Goal: Task Accomplishment & Management: Manage account settings

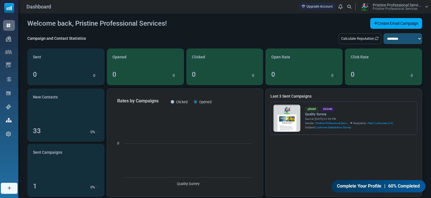
click at [285, 114] on link at bounding box center [286, 134] width 27 height 58
click at [0, 0] on span "Contacts" at bounding box center [0, 0] width 0 height 0
click at [0, 0] on link "Contacts" at bounding box center [0, 0] width 0 height 0
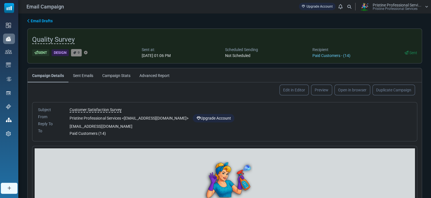
click at [117, 76] on link "Campaign Stats" at bounding box center [116, 75] width 37 height 14
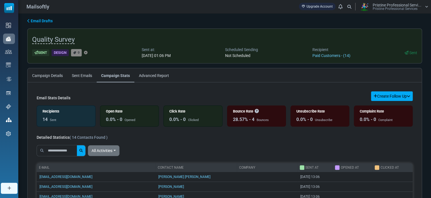
click at [79, 76] on link "Sent Emails" at bounding box center [81, 75] width 29 height 14
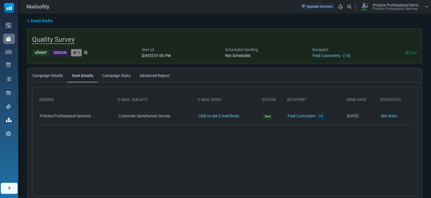
click at [392, 114] on link "See Stats" at bounding box center [388, 115] width 16 height 5
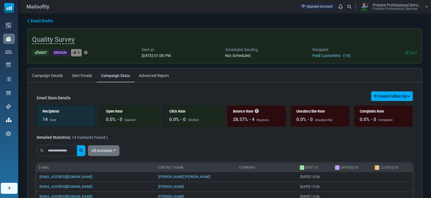
click at [248, 117] on div "28.57% - 4" at bounding box center [243, 119] width 21 height 7
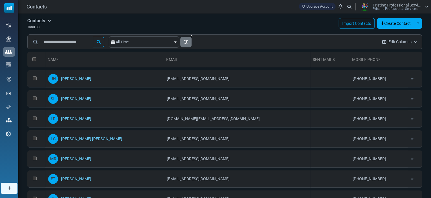
click at [410, 78] on icon at bounding box center [411, 79] width 3 height 4
click at [0, 0] on link "Contact Lists" at bounding box center [0, 0] width 0 height 0
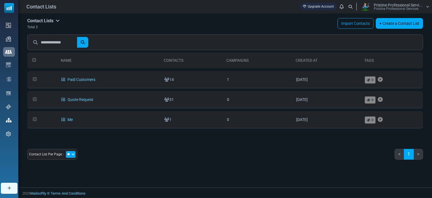
click at [79, 80] on link "Paid Customers" at bounding box center [78, 79] width 34 height 5
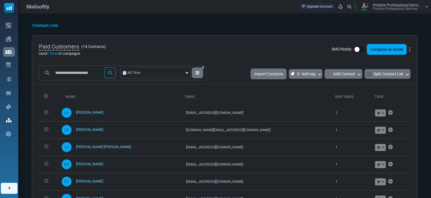
click at [336, 75] on button "Add Contact" at bounding box center [343, 74] width 38 height 10
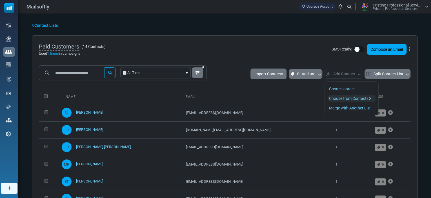
click at [345, 100] on link "Choose from Contacts" at bounding box center [351, 98] width 48 height 7
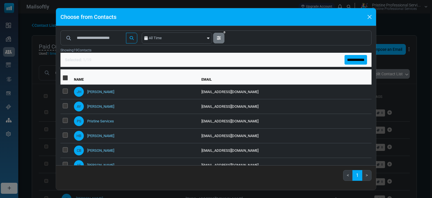
click at [350, 60] on input "**********" at bounding box center [356, 60] width 23 height 10
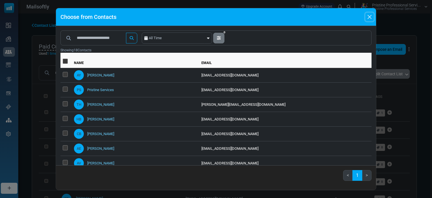
click at [370, 19] on button "Close" at bounding box center [370, 17] width 8 height 8
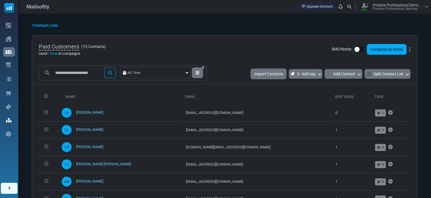
click at [40, 27] on link "Contact Lists" at bounding box center [45, 26] width 26 height 6
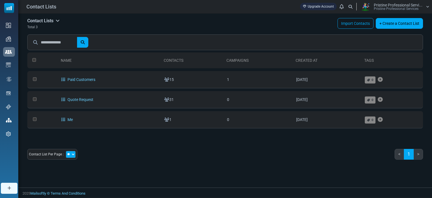
click at [74, 97] on link "Quote Request" at bounding box center [77, 99] width 32 height 5
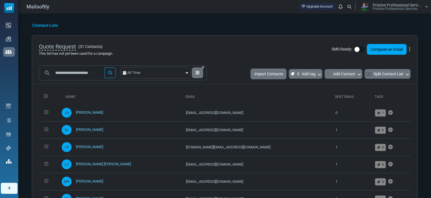
click at [0, 0] on link "Dashboard" at bounding box center [0, 0] width 0 height 0
